Goal: Transaction & Acquisition: Purchase product/service

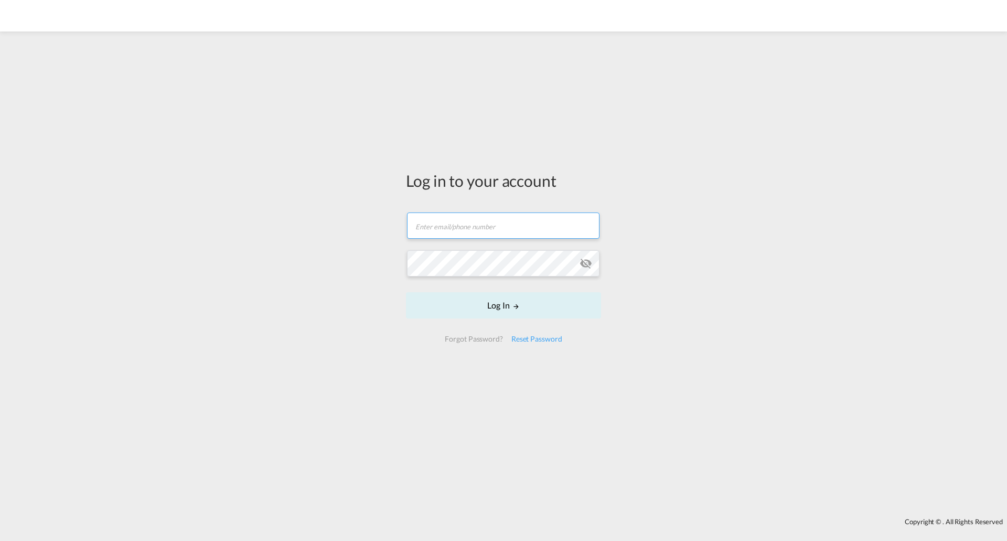
click at [441, 225] on input "text" at bounding box center [503, 225] width 193 height 26
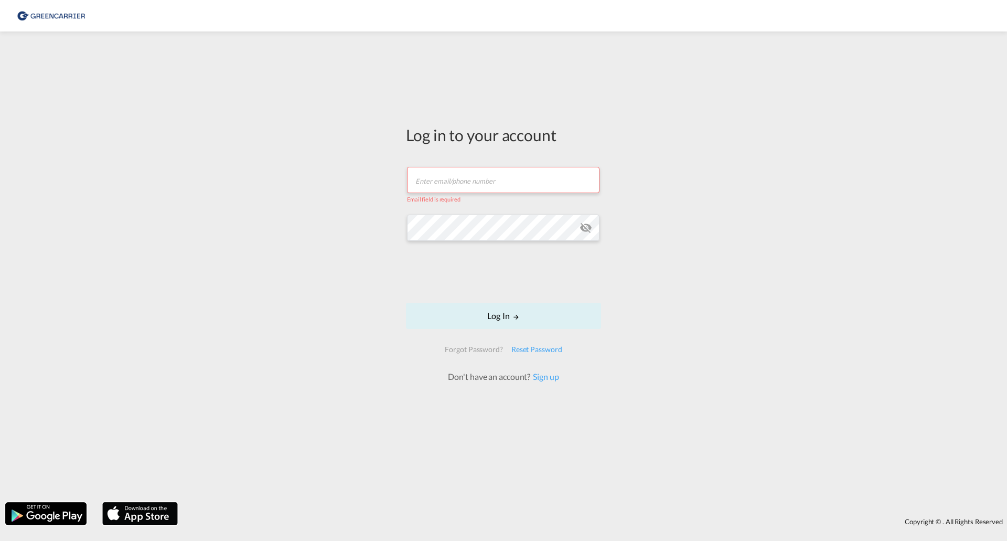
click at [447, 177] on input "text" at bounding box center [503, 180] width 193 height 26
type input "[EMAIL_ADDRESS][PERSON_NAME][DOMAIN_NAME]"
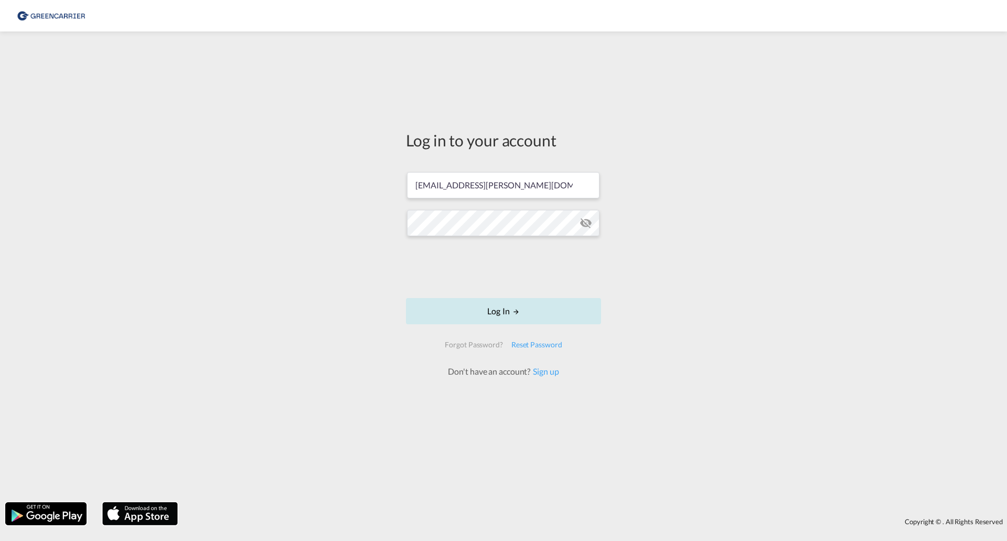
click at [571, 312] on button "Log In" at bounding box center [503, 311] width 195 height 26
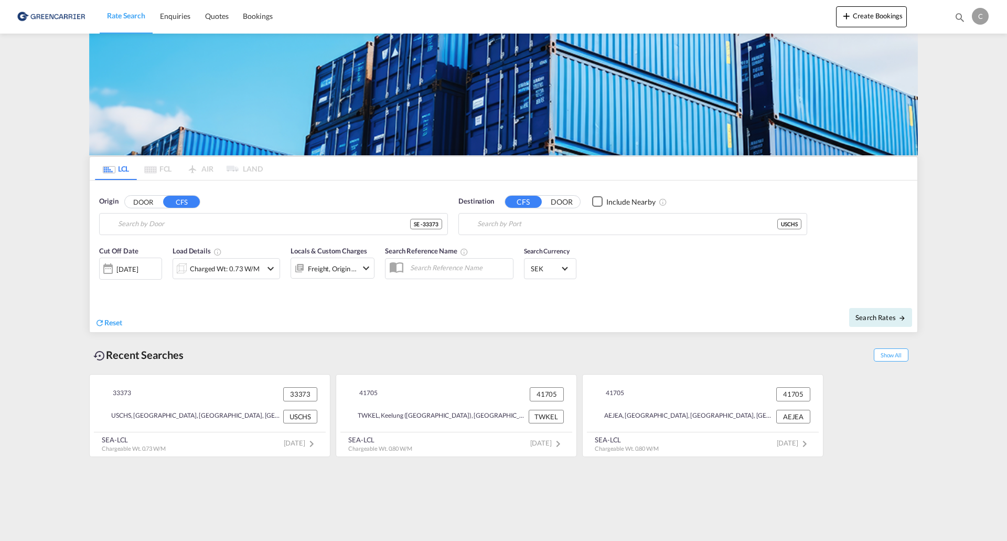
type input "SE-33373, Bredaryd, [GEOGRAPHIC_DATA]"
type input "[GEOGRAPHIC_DATA], [GEOGRAPHIC_DATA], USCHS"
click at [183, 201] on button "CFS" at bounding box center [181, 202] width 37 height 12
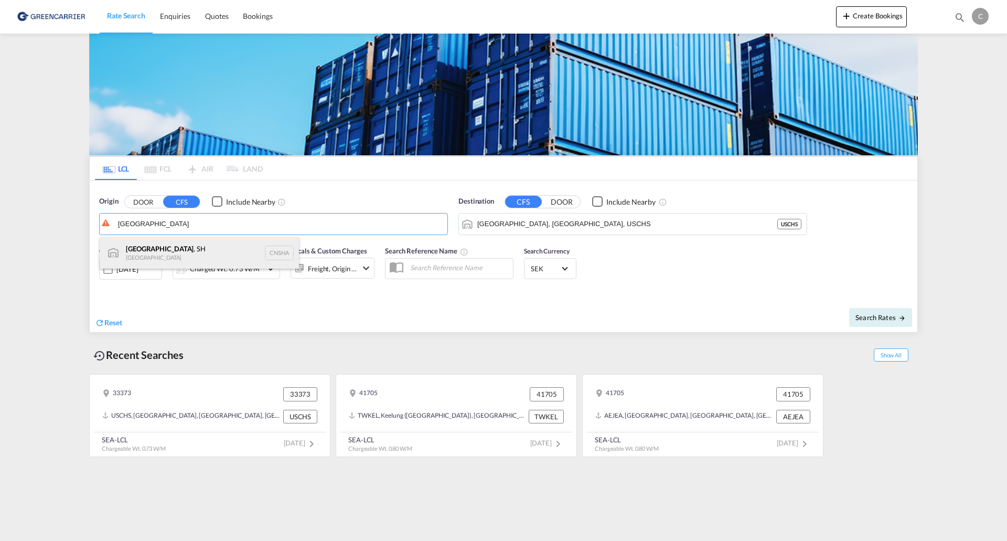
click at [219, 243] on div "[GEOGRAPHIC_DATA] , SH China CNSHA" at bounding box center [199, 252] width 199 height 31
type input "[GEOGRAPHIC_DATA], SH, CNSHA"
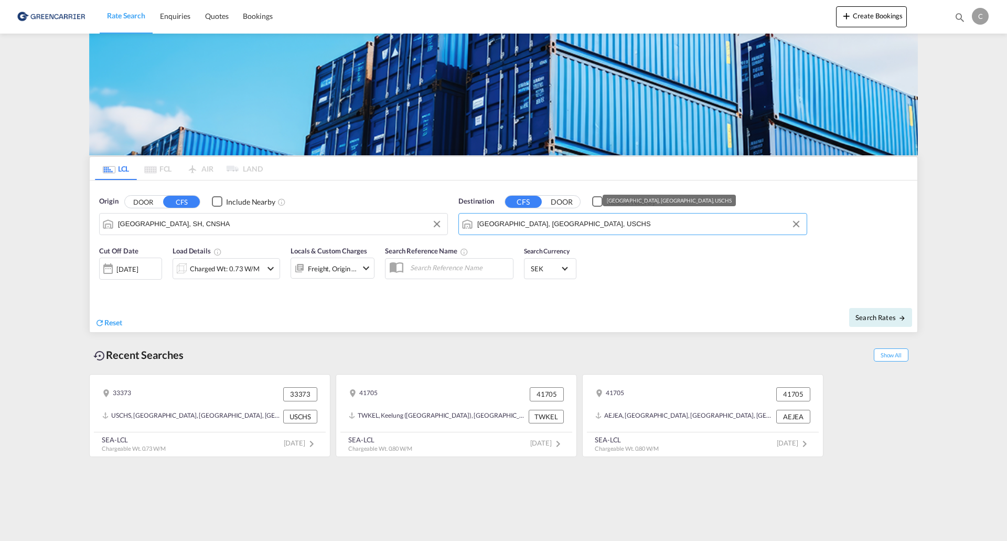
click at [583, 225] on input "[GEOGRAPHIC_DATA], [GEOGRAPHIC_DATA], USCHS" at bounding box center [639, 224] width 324 height 16
click at [566, 205] on button "DOOR" at bounding box center [562, 202] width 37 height 12
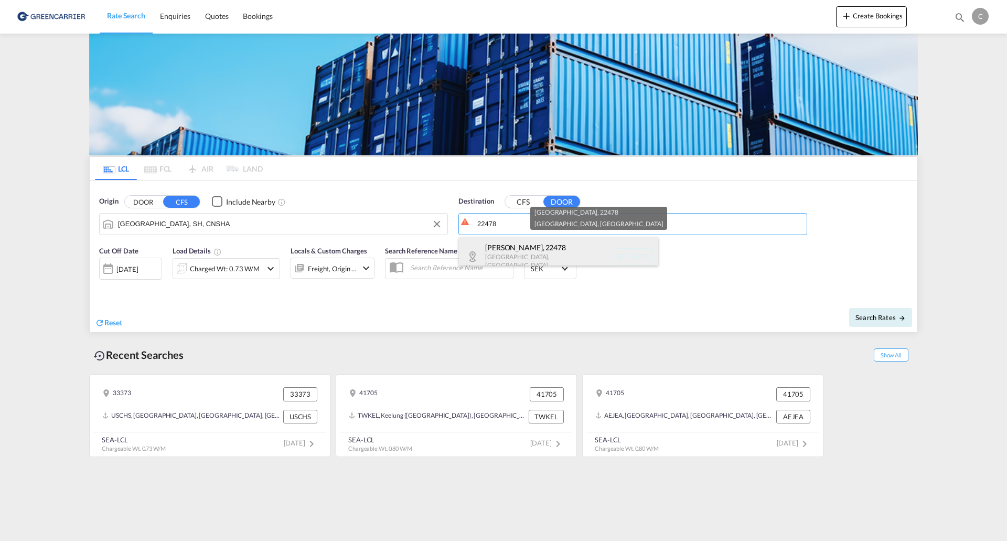
drag, startPoint x: 568, startPoint y: 249, endPoint x: 553, endPoint y: 252, distance: 14.5
click at [567, 249] on div "[GEOGRAPHIC_DATA] , 22478 [GEOGRAPHIC_DATA] , [GEOGRAPHIC_DATA] SE-22478" at bounding box center [558, 256] width 199 height 38
type input "SE-22478, [GEOGRAPHIC_DATA], [GEOGRAPHIC_DATA]"
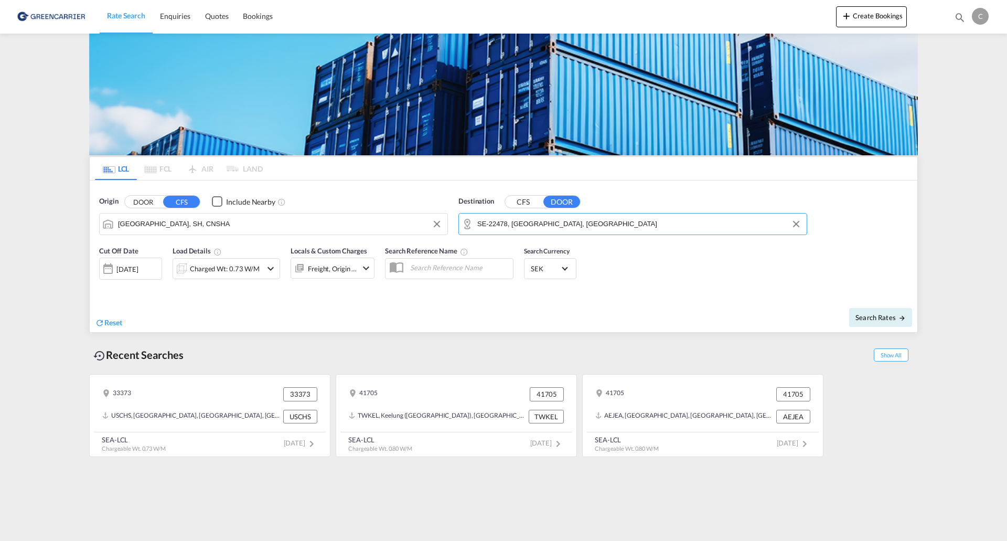
click at [247, 272] on div "Charged Wt: 0.73 W/M" at bounding box center [225, 268] width 70 height 15
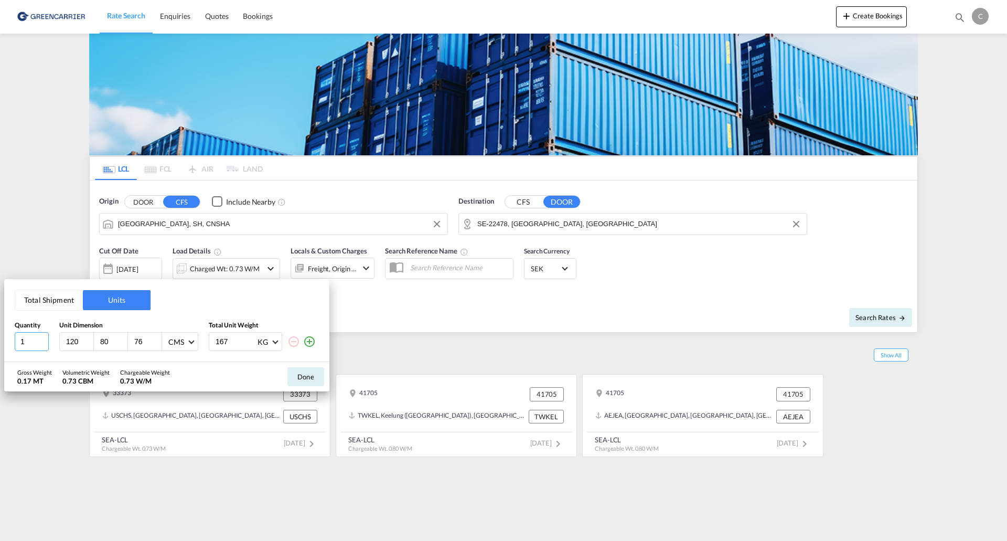
click at [36, 341] on input "1" at bounding box center [32, 341] width 34 height 19
type input "14"
type input "48"
type input "42"
type input "27"
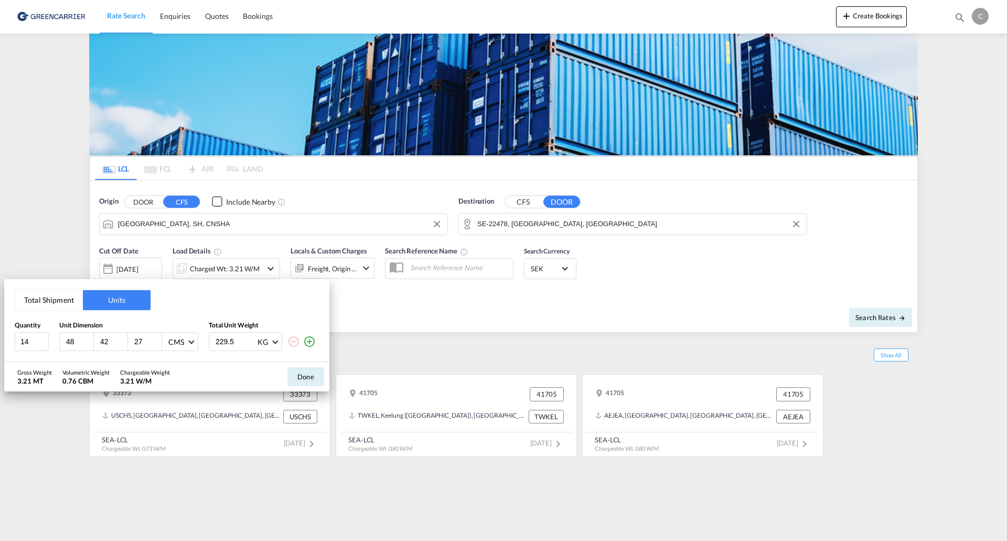
type input "229.5"
click at [52, 294] on button "Total Shipment" at bounding box center [49, 300] width 68 height 20
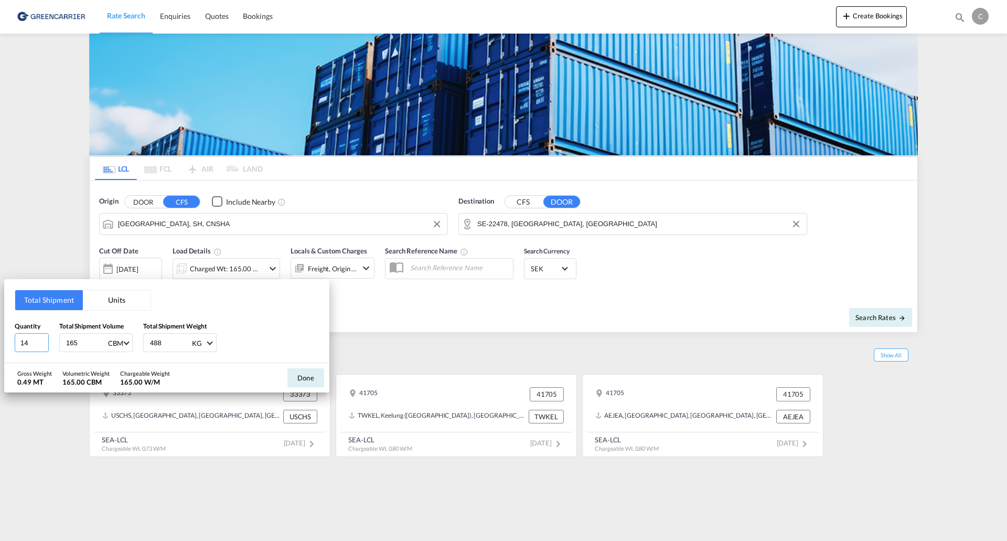
click at [40, 348] on input "14" at bounding box center [32, 342] width 34 height 19
drag, startPoint x: 35, startPoint y: 343, endPoint x: 16, endPoint y: 343, distance: 18.4
click at [16, 343] on input "14" at bounding box center [32, 342] width 34 height 19
type input "0.7"
type input "229.5"
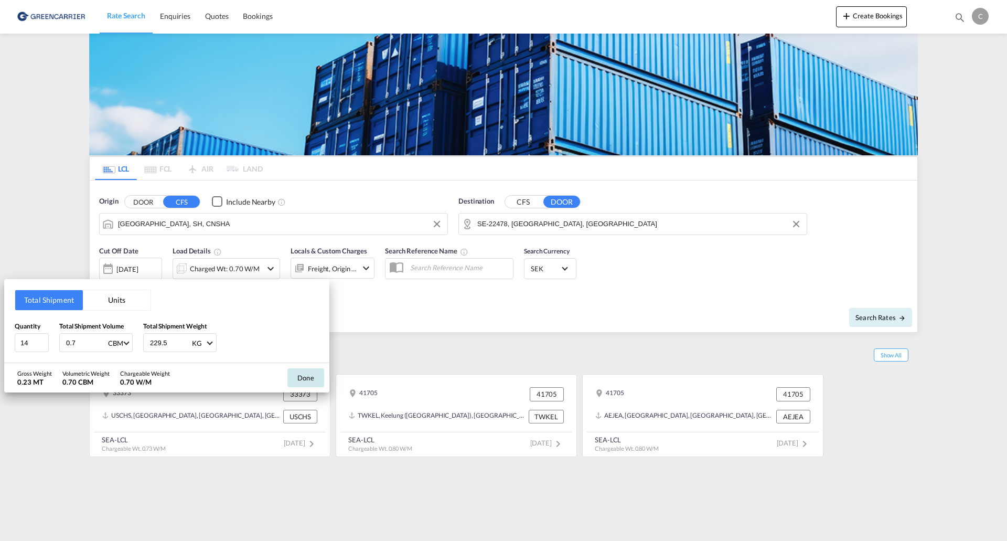
click at [314, 381] on button "Done" at bounding box center [305, 377] width 37 height 19
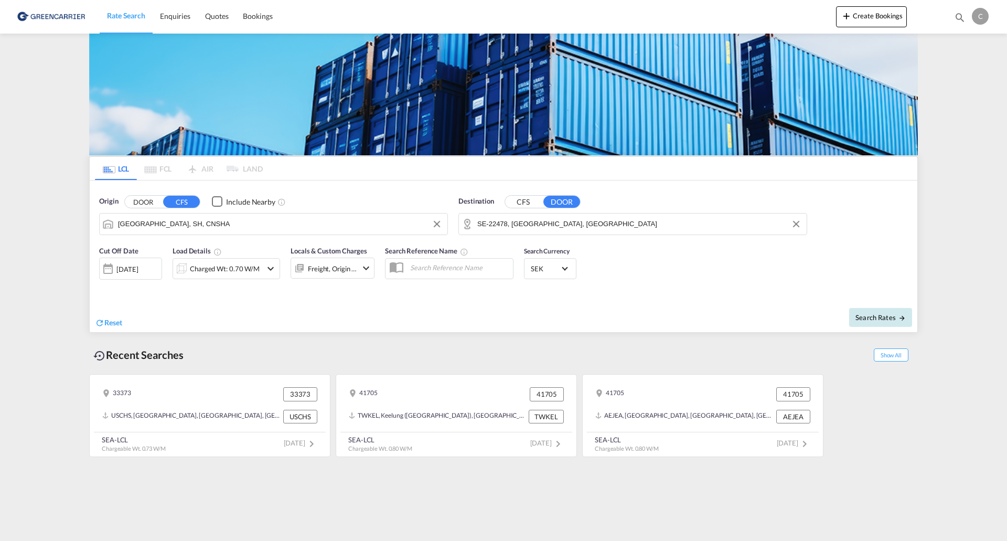
click at [869, 312] on button "Search Rates" at bounding box center [880, 317] width 63 height 19
type input "CNSHA to 22478 / [DATE]"
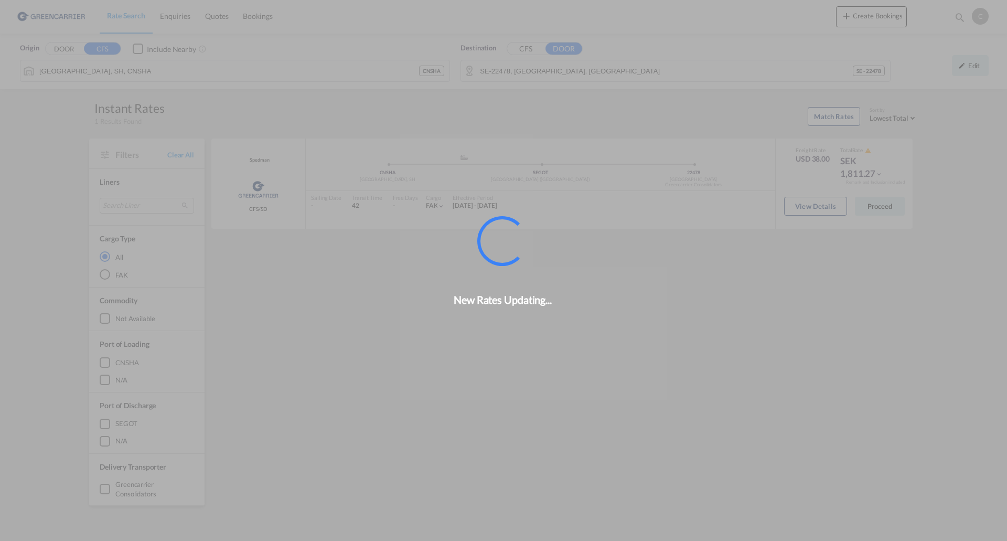
click at [833, 214] on div "New Rates Updating..." at bounding box center [503, 270] width 1007 height 541
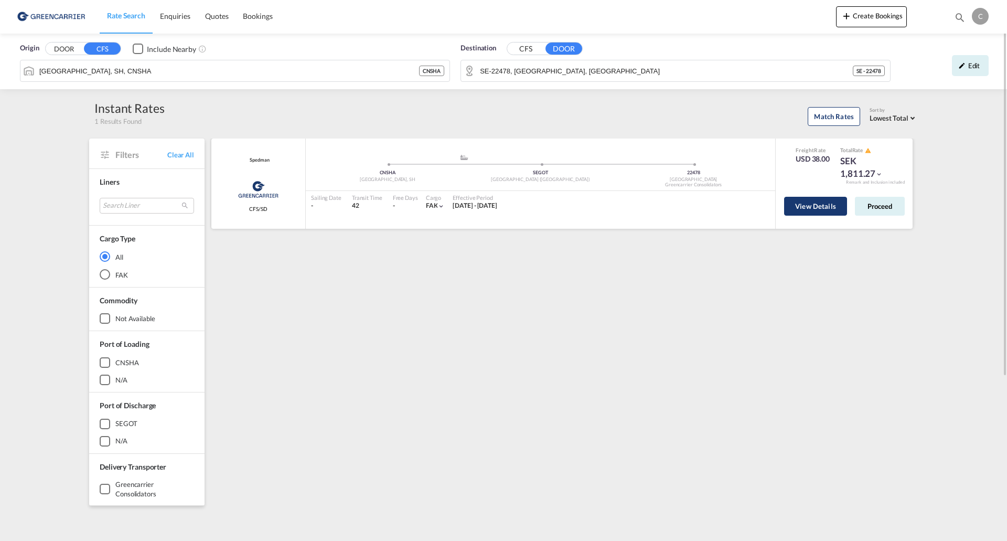
click at [823, 205] on button "View Details" at bounding box center [815, 206] width 63 height 19
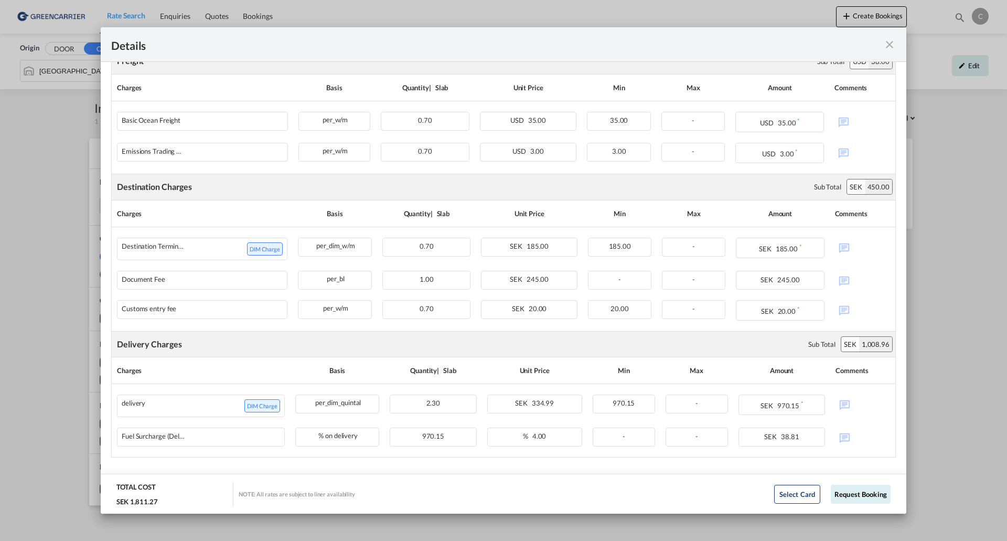
scroll to position [277, 0]
